Goal: Task Accomplishment & Management: Manage account settings

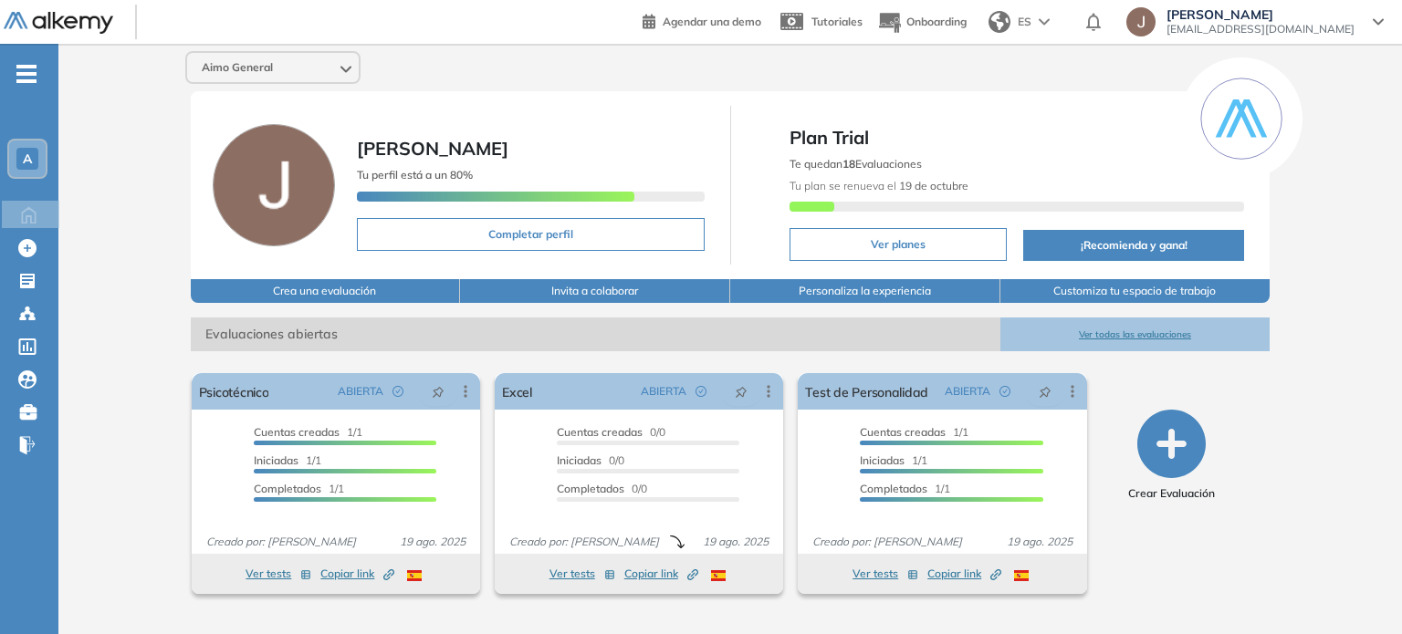
click at [1286, 30] on span "[EMAIL_ADDRESS][DOMAIN_NAME]" at bounding box center [1261, 29] width 188 height 15
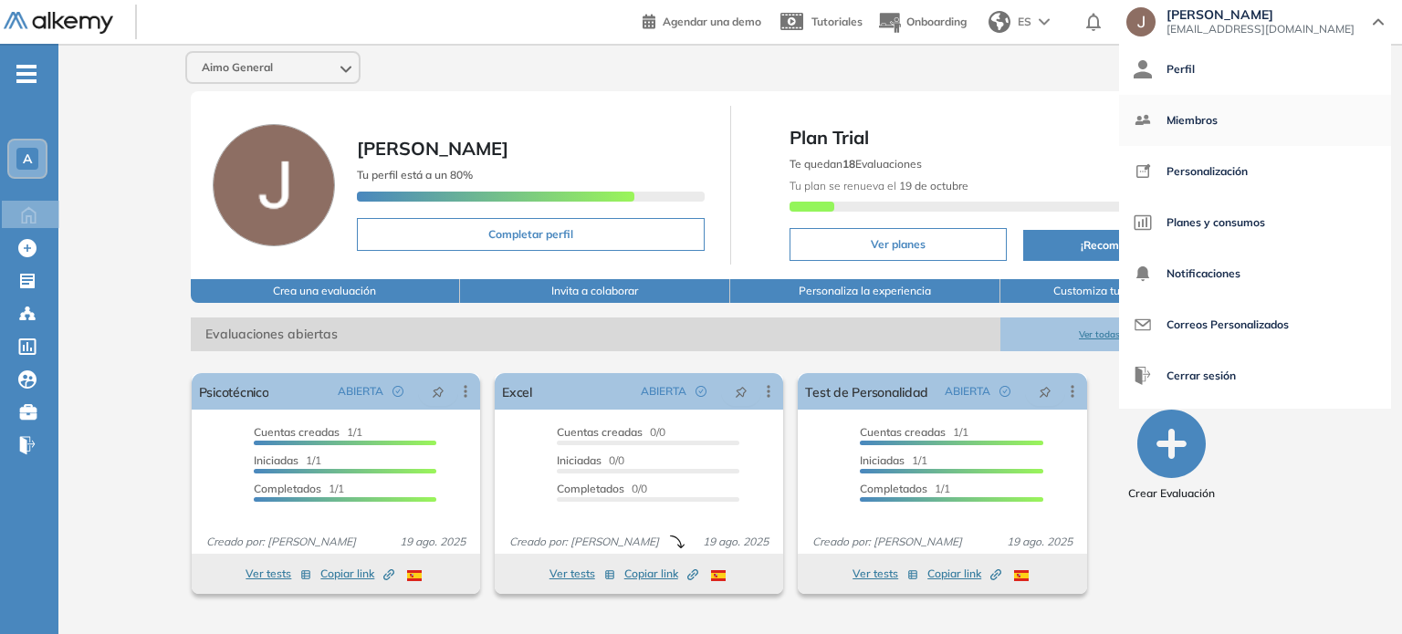
click at [1218, 110] on span "Miembros" at bounding box center [1192, 121] width 51 height 44
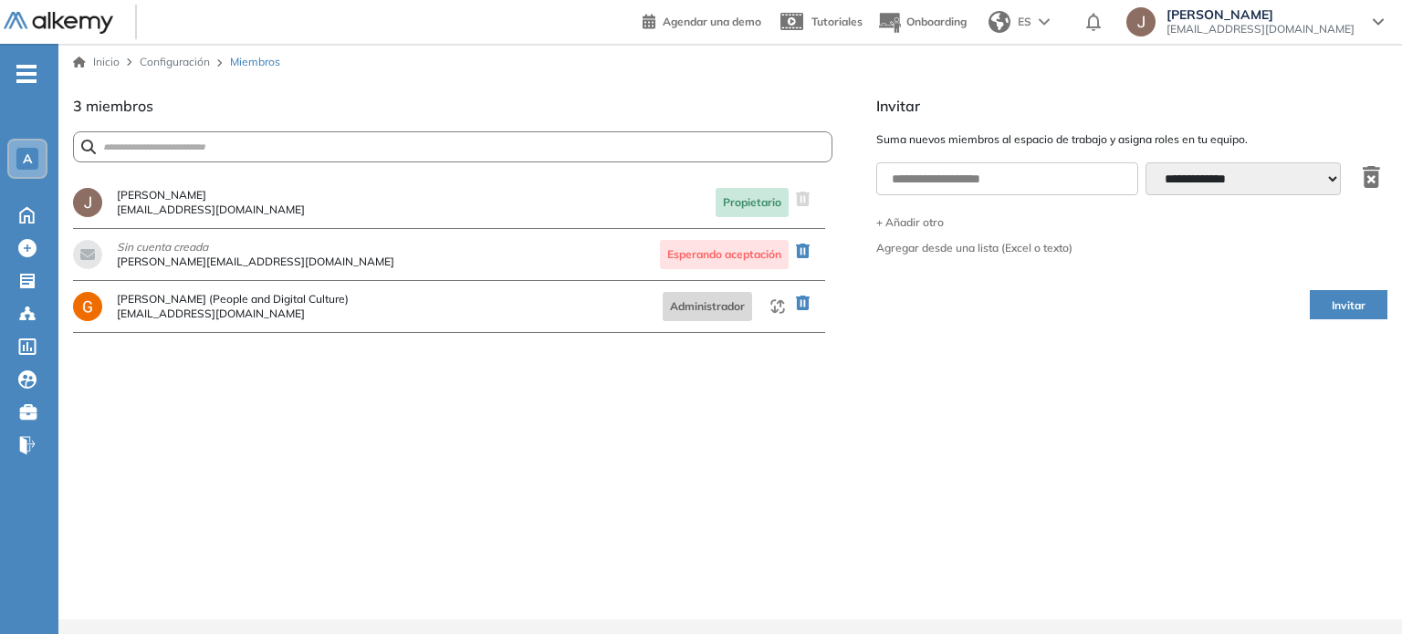
click at [523, 373] on div "¿Estás seguro que quieres eliminar a este miembro? Cancelar Eliminar [PERSON_NA…" at bounding box center [452, 398] width 759 height 443
drag, startPoint x: 204, startPoint y: 268, endPoint x: 117, endPoint y: 260, distance: 88.0
click at [117, 260] on div "Sin cuenta creada cristina@aimo.co" at bounding box center [233, 254] width 321 height 29
copy span "[PERSON_NAME][EMAIL_ADDRESS][DOMAIN_NAME]"
click at [807, 251] on icon "button" at bounding box center [803, 251] width 14 height 15
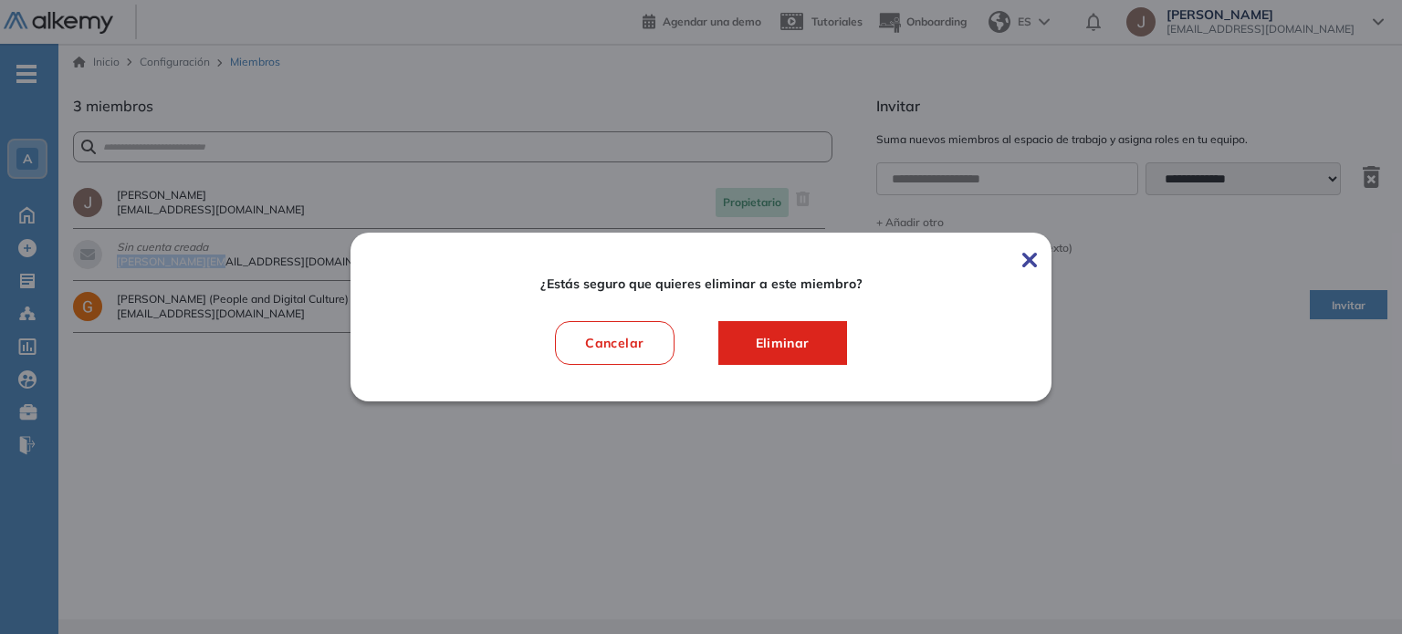
click at [1034, 263] on img at bounding box center [1029, 260] width 15 height 15
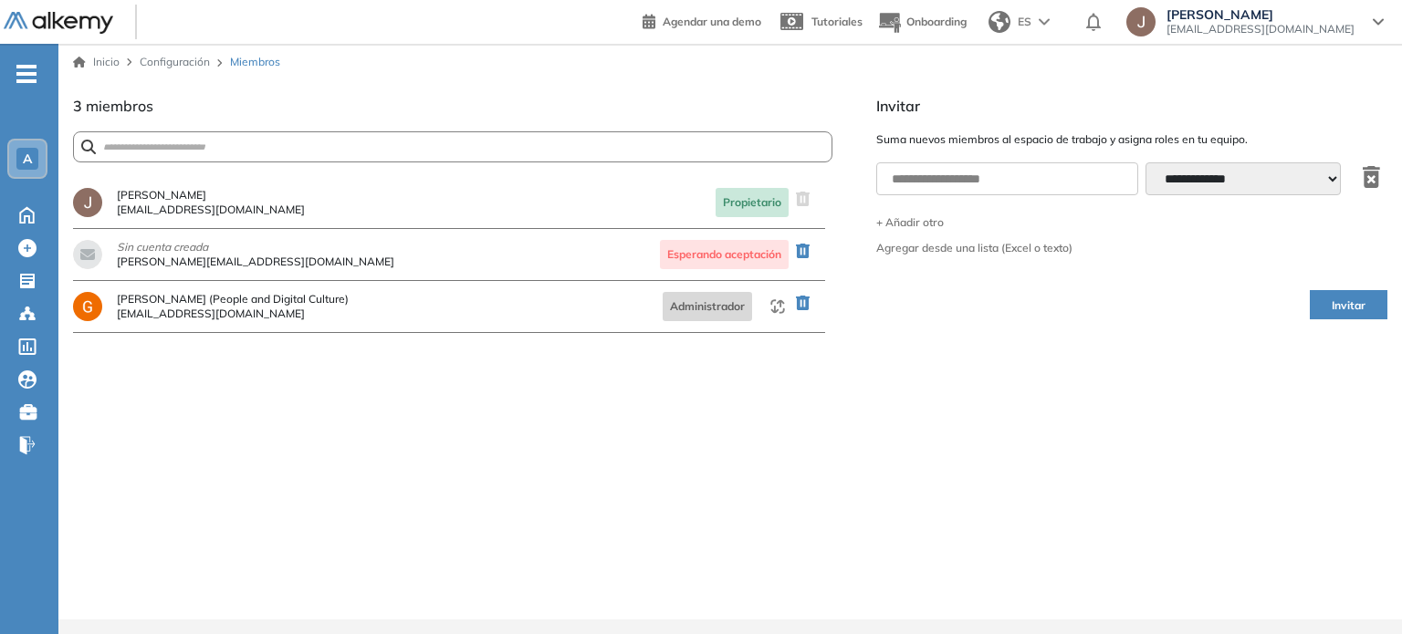
click at [910, 370] on div "**********" at bounding box center [1131, 357] width 511 height 525
click at [21, 214] on icon at bounding box center [27, 215] width 14 height 16
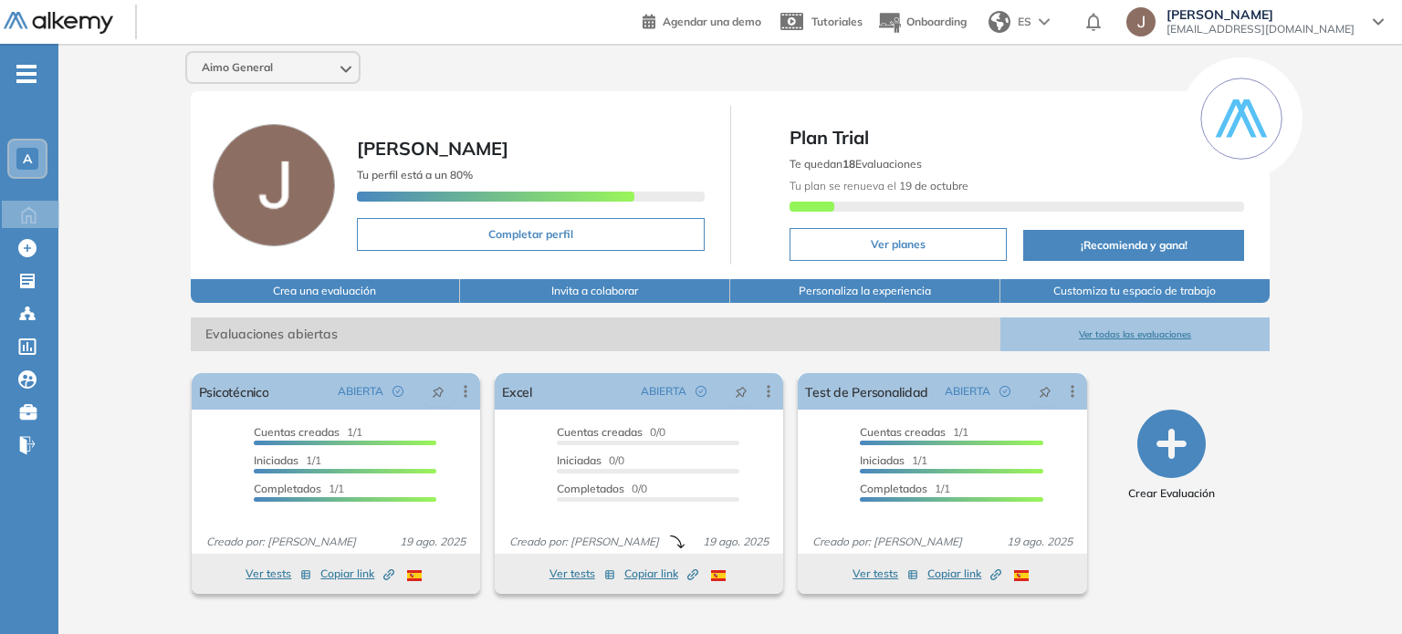
click at [120, 192] on div "Aimo General Jaqueline Vargas Tu perfil está a un 80% Completar perfil Plan Tri…" at bounding box center [730, 330] width 1344 height 572
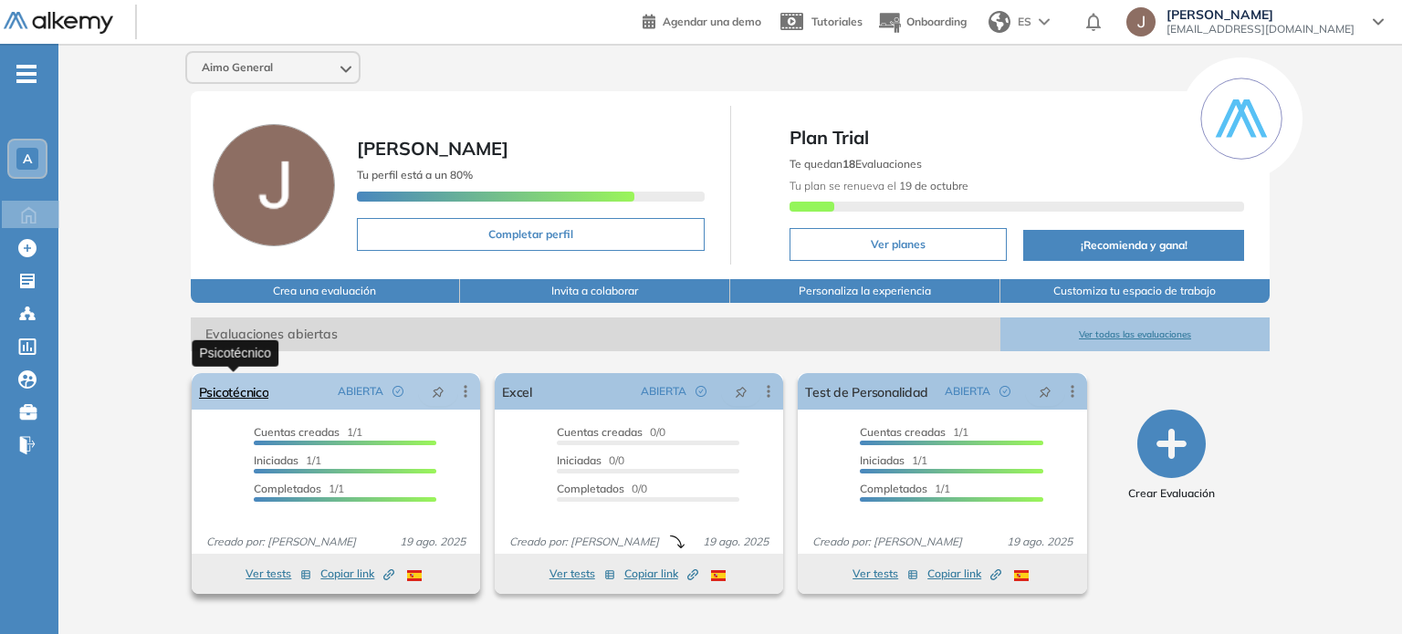
click at [221, 393] on link "Psicotécnico" at bounding box center [234, 391] width 70 height 37
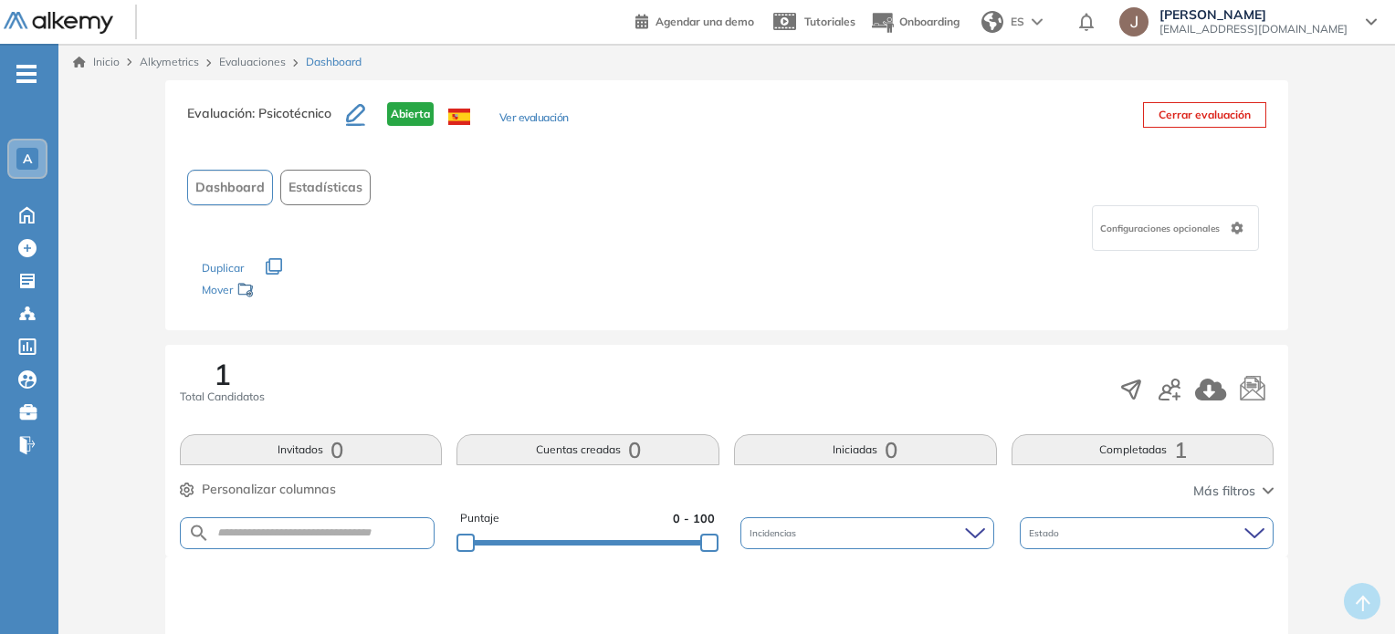
click at [1333, 423] on div "Evaluación : Psicotécnico Abierta Ver evaluación Cerrar evaluación Dashboard Es…" at bounding box center [727, 595] width 1322 height 1030
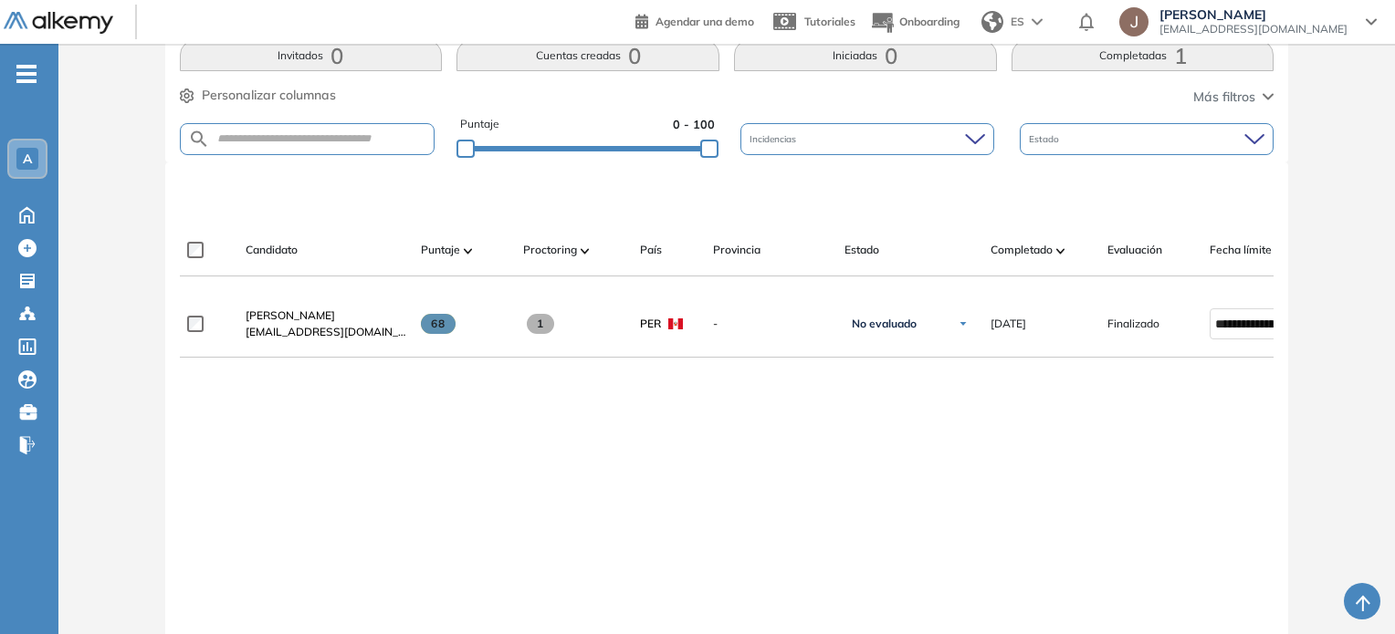
scroll to position [438, 0]
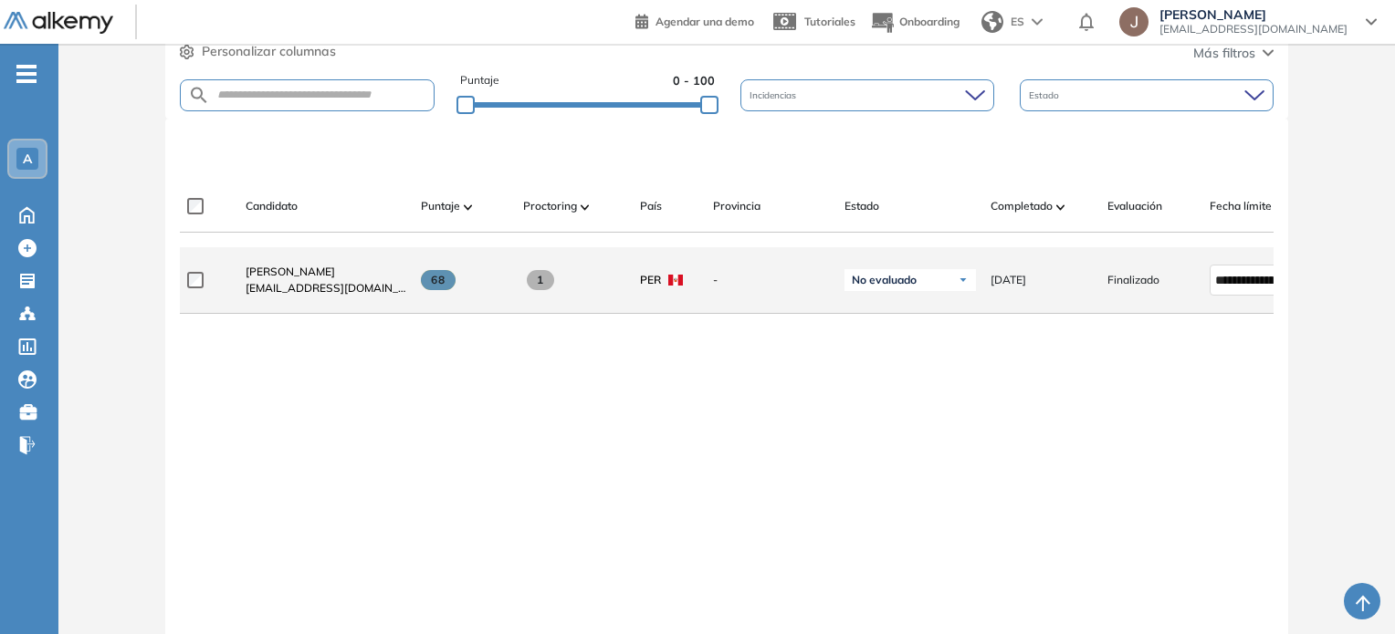
click at [874, 285] on span "No evaluado" at bounding box center [884, 280] width 65 height 15
click at [920, 389] on li "A entrevistar" at bounding box center [895, 381] width 59 height 18
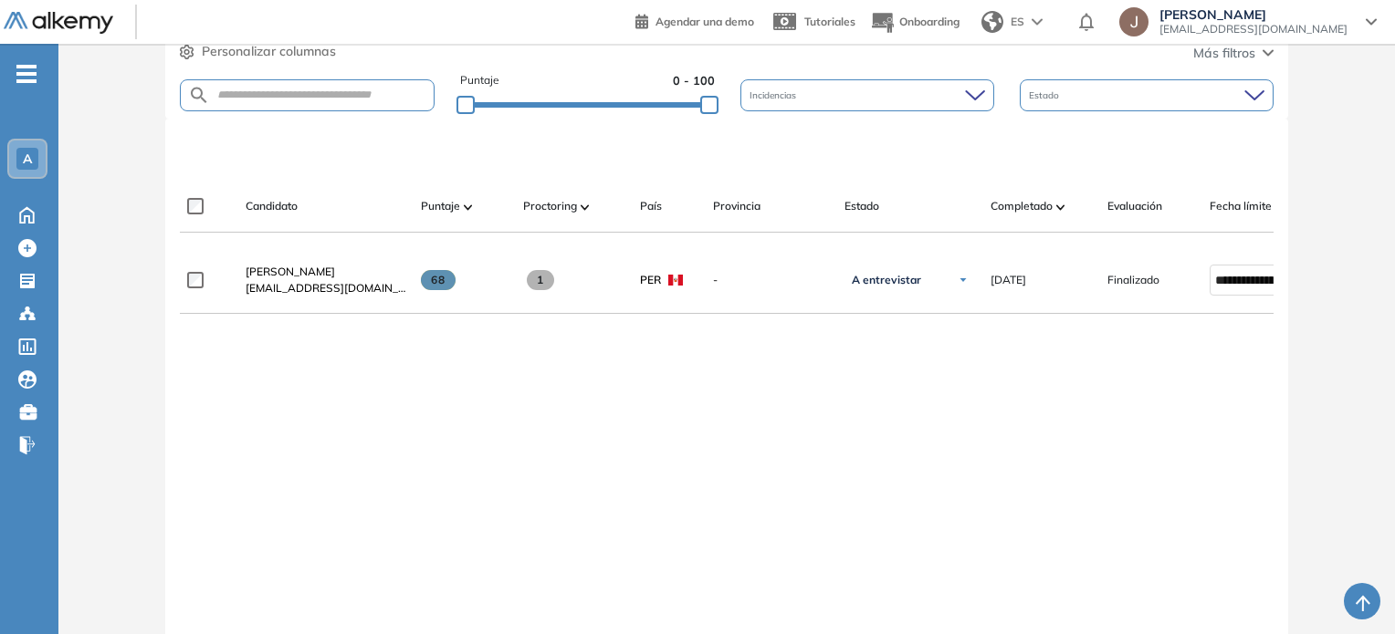
click at [884, 207] on div "Estado" at bounding box center [909, 206] width 131 height 16
